Goal: Task Accomplishment & Management: Use online tool/utility

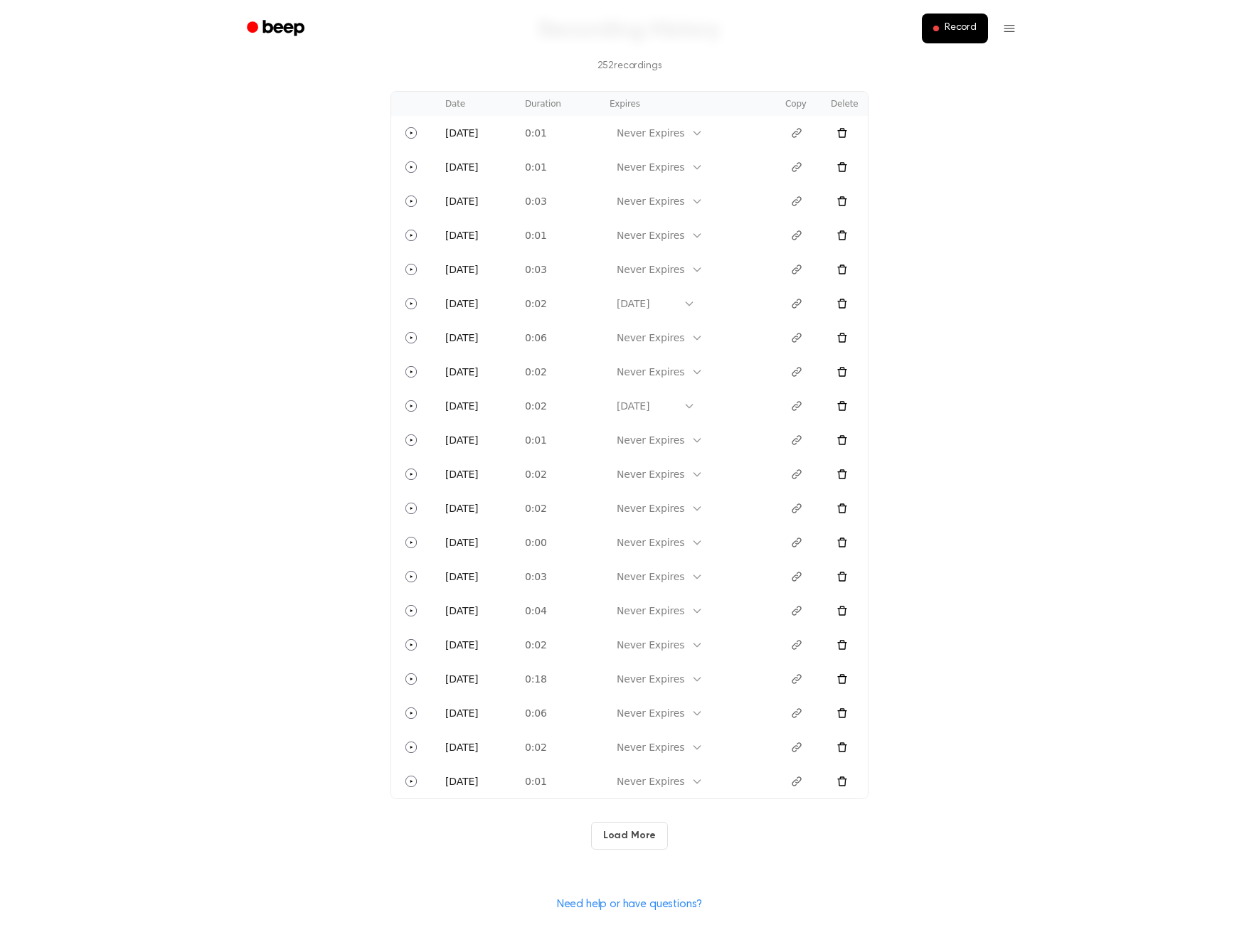
scroll to position [414, 0]
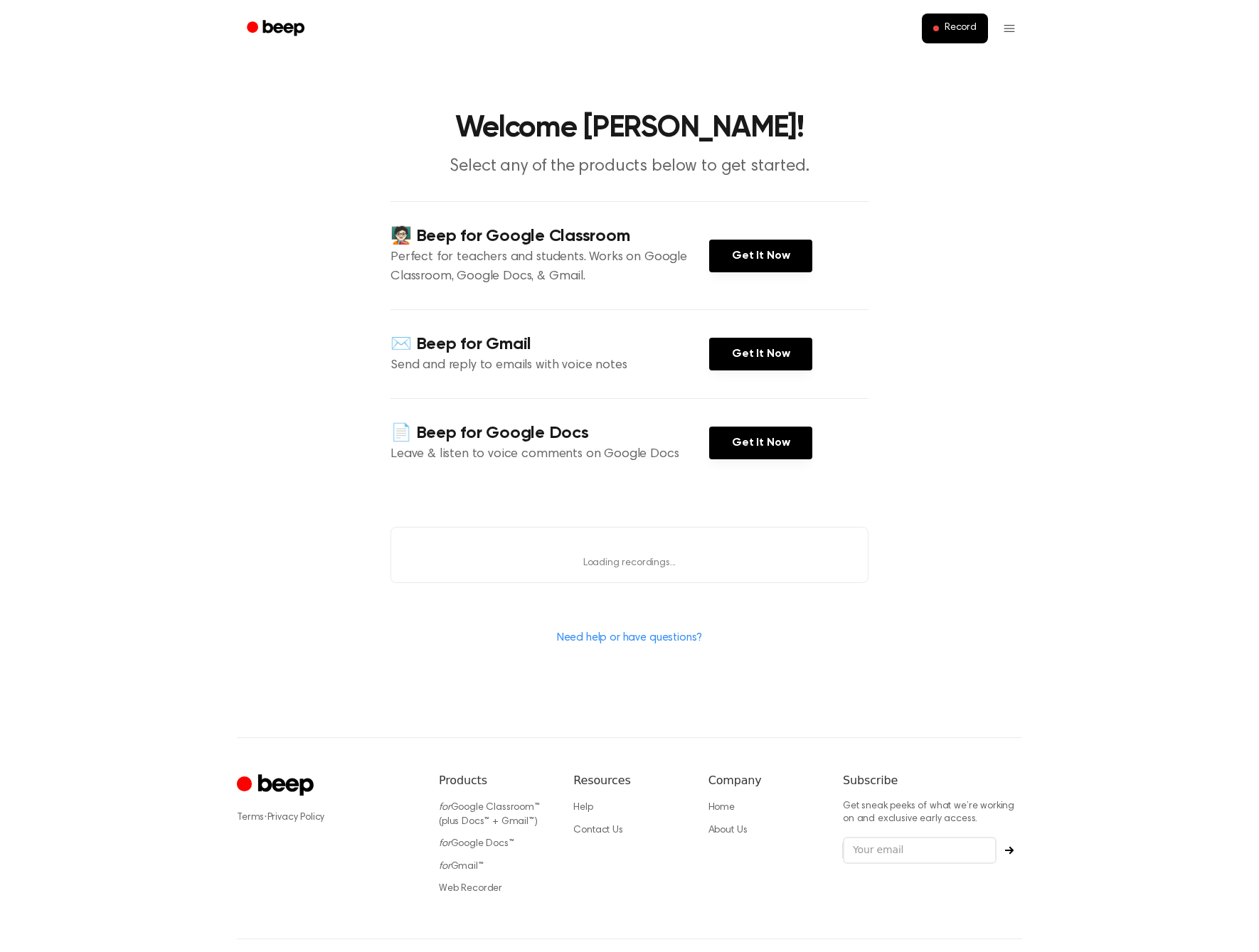
scroll to position [58, 0]
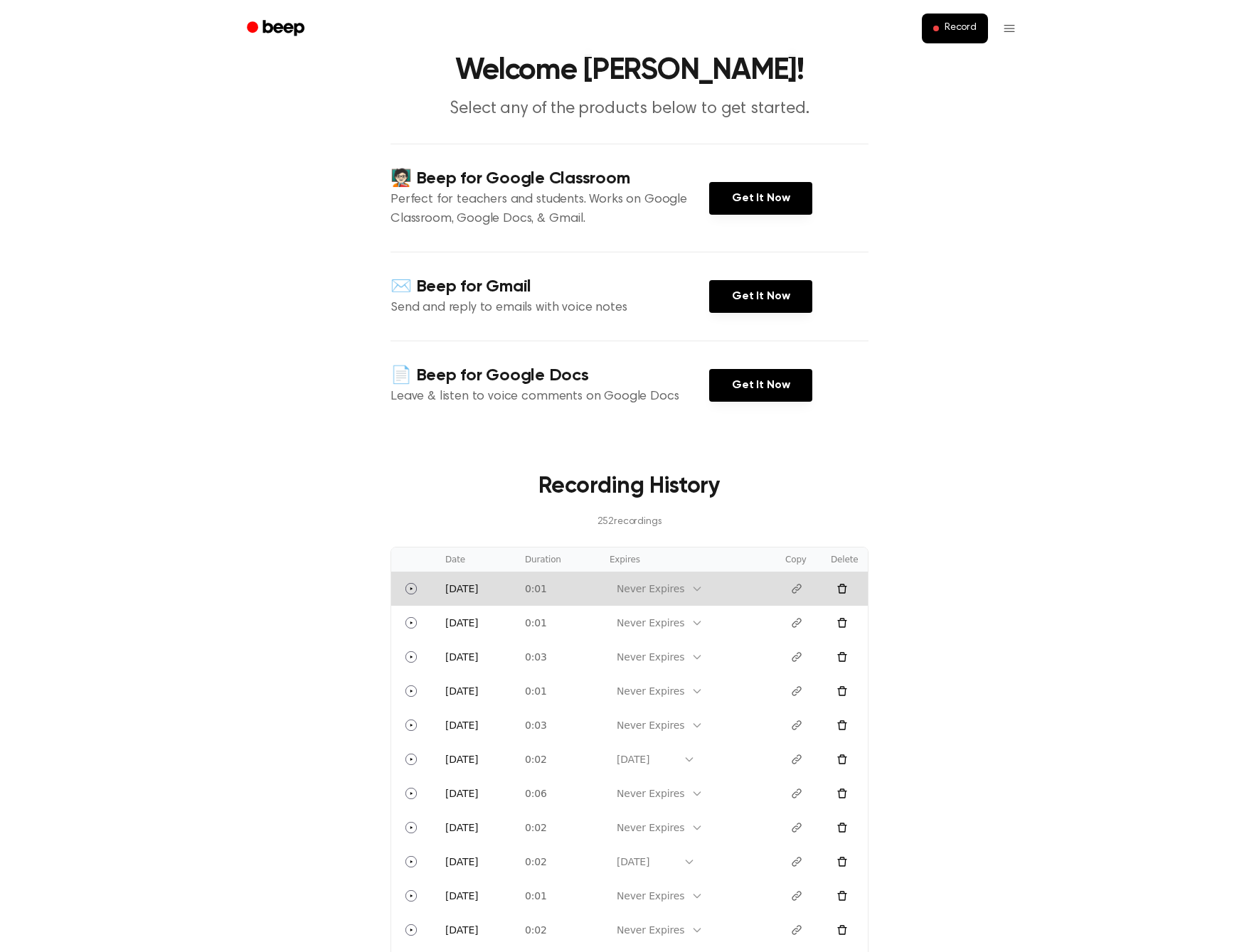
click at [849, 596] on button at bounding box center [842, 589] width 23 height 23
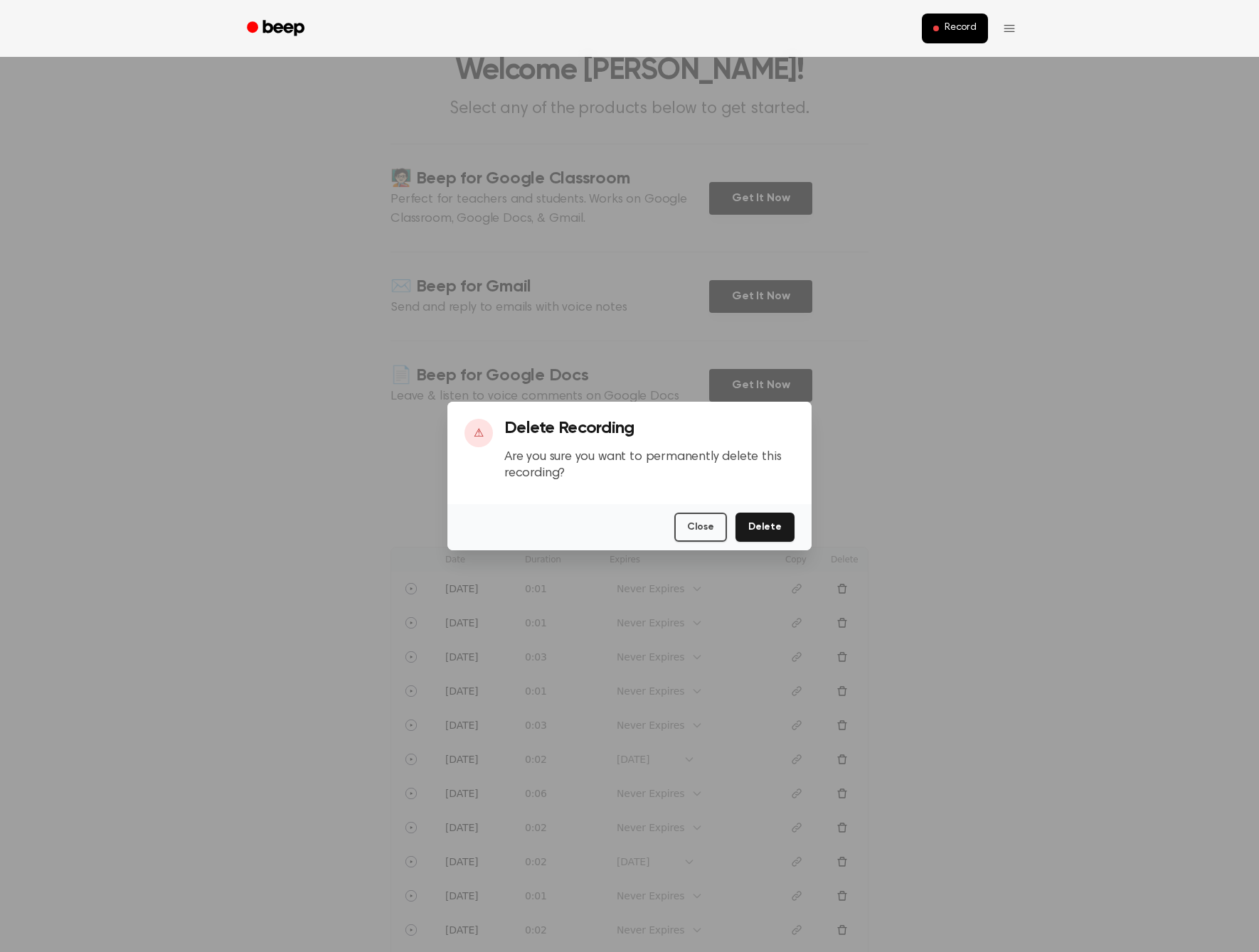
click at [775, 515] on button "Delete" at bounding box center [765, 527] width 59 height 29
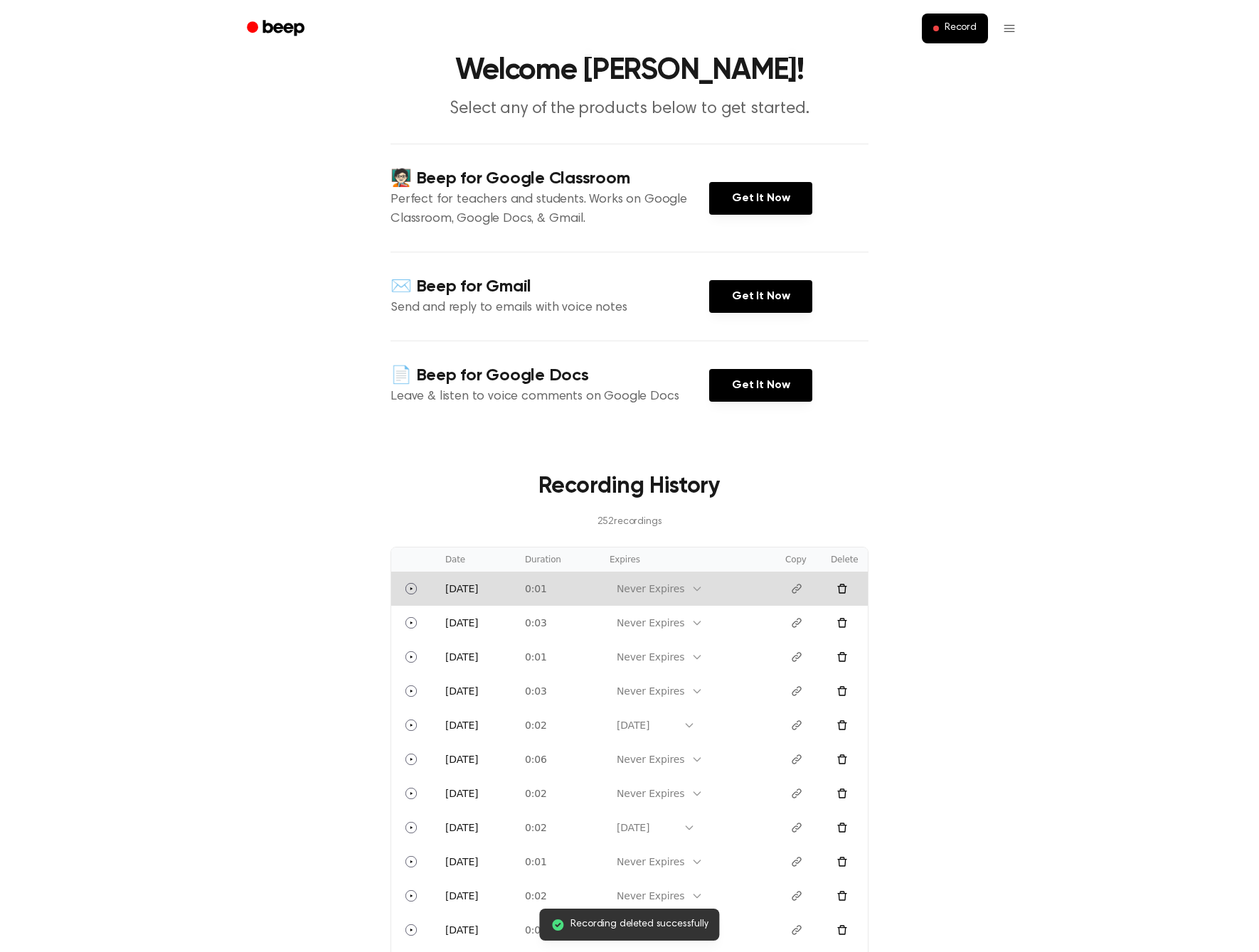
click at [845, 596] on button at bounding box center [842, 589] width 23 height 23
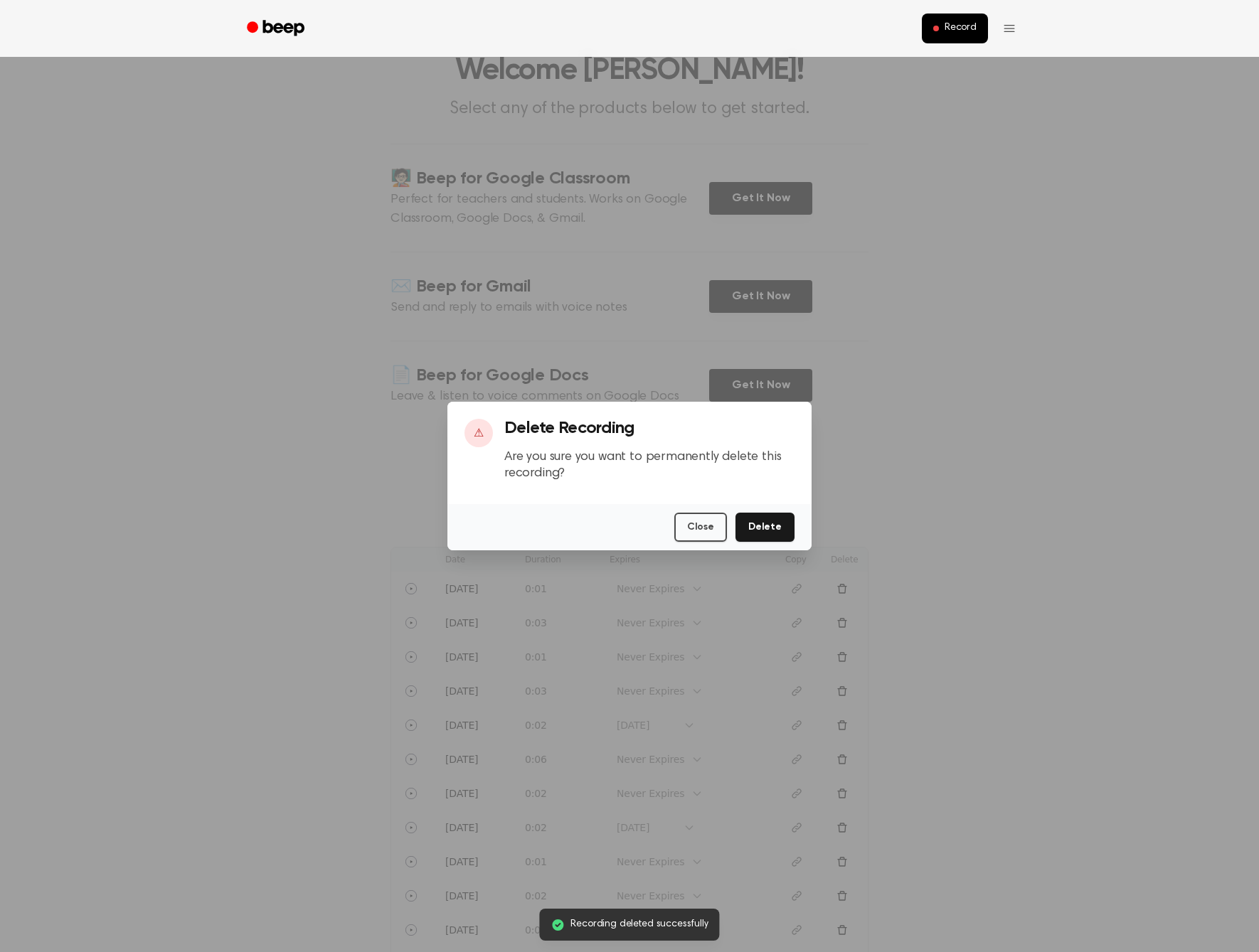
click at [776, 517] on button "Delete" at bounding box center [765, 527] width 59 height 29
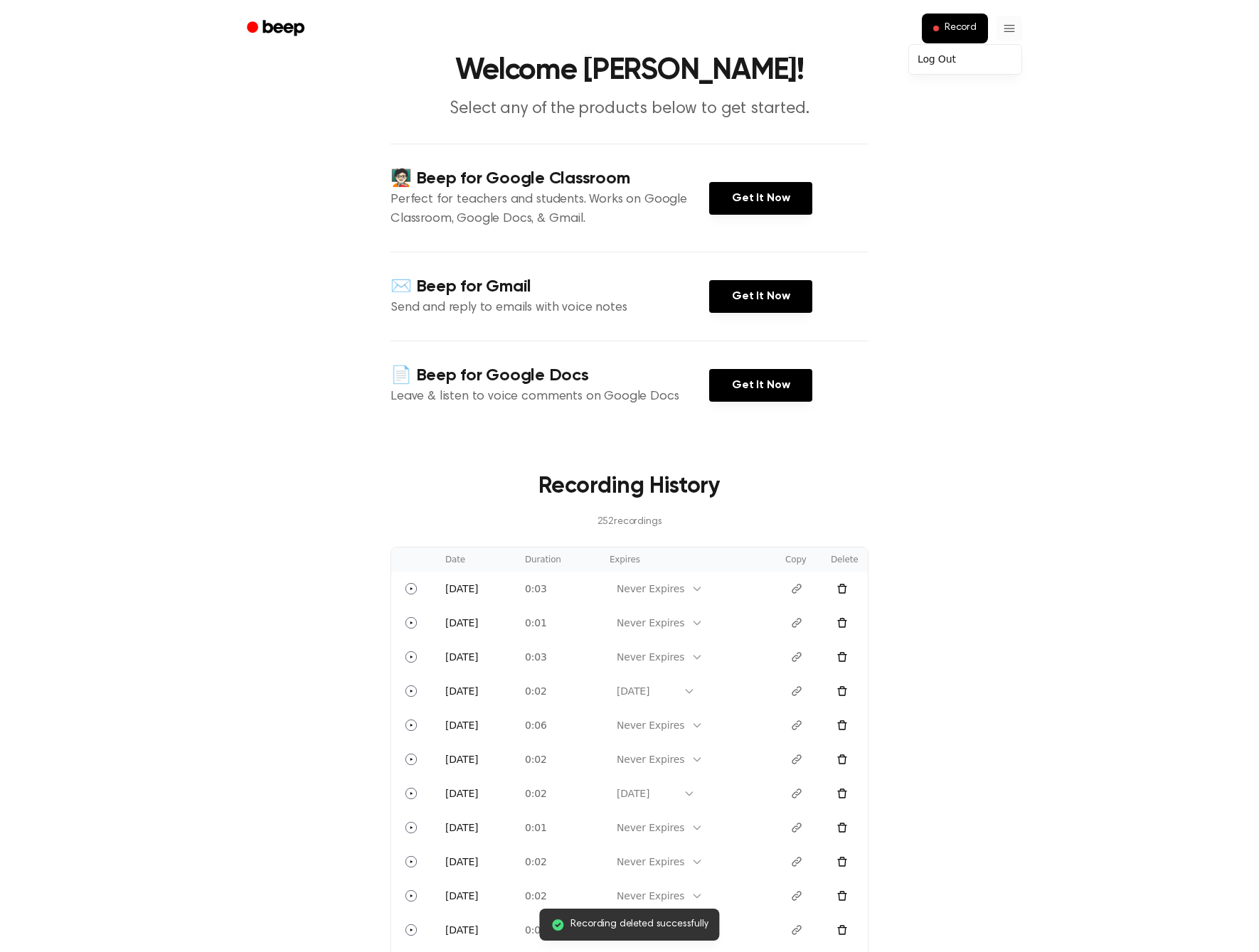
click at [1007, 33] on html "Record Welcome [PERSON_NAME]! Select any of the products below to get started. …" at bounding box center [629, 801] width 1259 height 1719
click at [969, 42] on button "Record" at bounding box center [955, 28] width 66 height 30
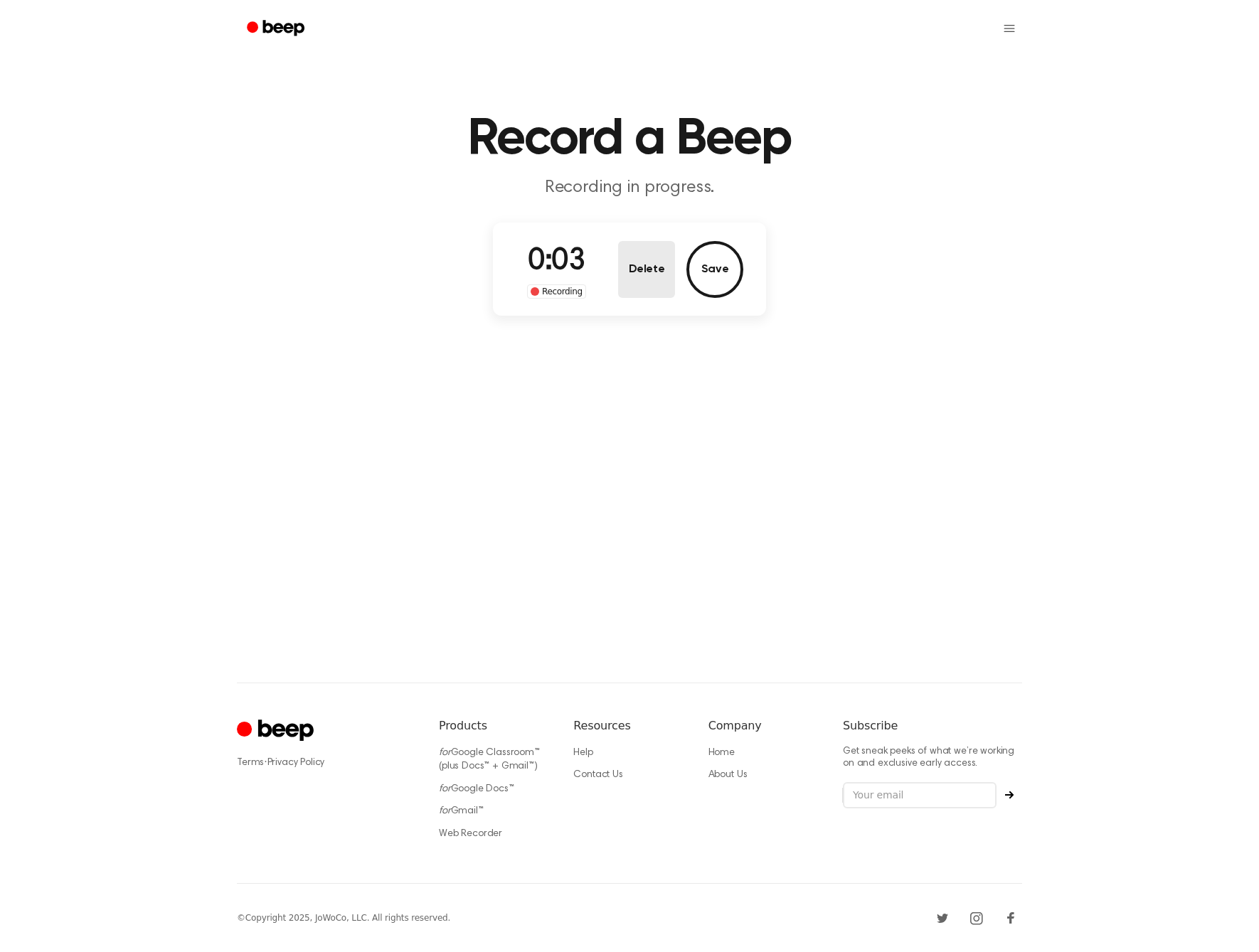
click at [638, 277] on button "Delete" at bounding box center [646, 269] width 57 height 57
click at [1007, 17] on html "Record a Beep Tap to Record. ⚠️ We are experiencing issues with our server. We …" at bounding box center [629, 476] width 1259 height 952
click at [1008, 17] on html "Record a Beep Tap to Record. ⚠️ We are experiencing issues with our server. We …" at bounding box center [629, 476] width 1259 height 952
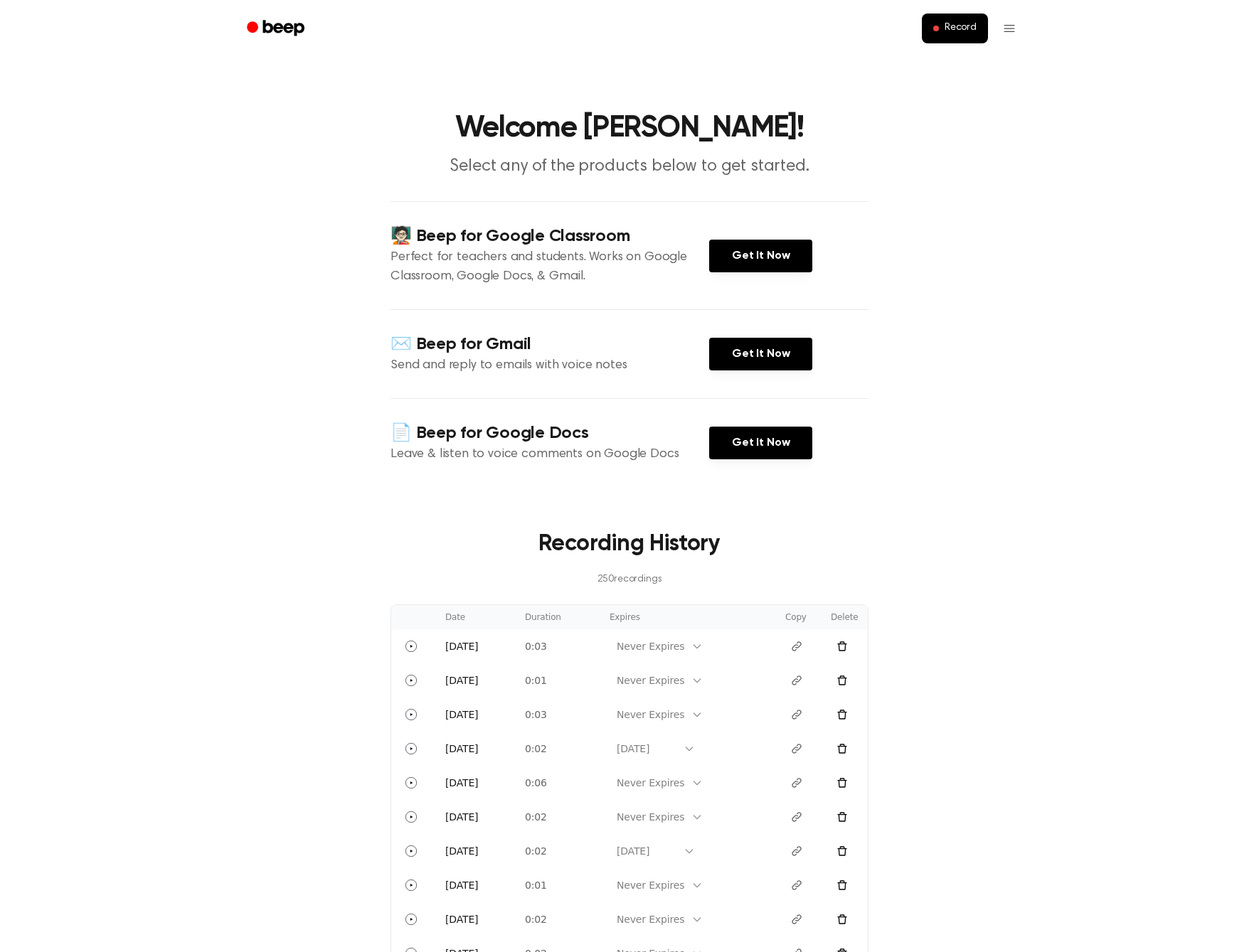
click at [1033, 62] on main "Welcome Jonathan! Select any of the products below to get started. 🧑🏻‍🏫 Beep fo…" at bounding box center [629, 758] width 1259 height 1518
